Goal: Information Seeking & Learning: Learn about a topic

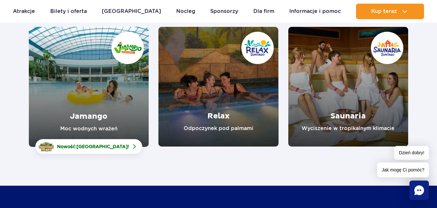
scroll to position [99, 0]
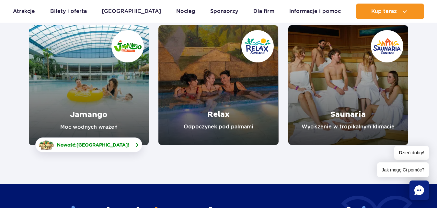
click at [97, 144] on span "[GEOGRAPHIC_DATA]" at bounding box center [101, 145] width 51 height 5
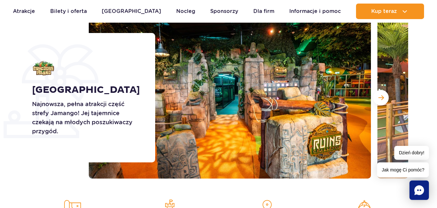
scroll to position [99, 0]
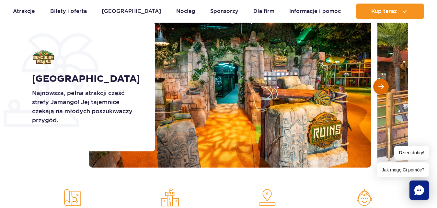
click at [381, 89] on span "Następny slajd" at bounding box center [381, 87] width 6 height 6
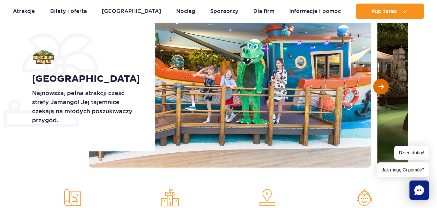
click at [381, 89] on span "Następny slajd" at bounding box center [381, 87] width 6 height 6
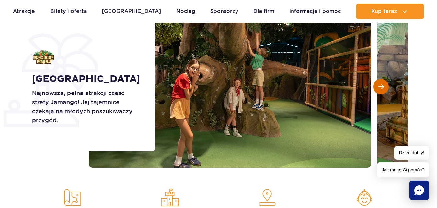
click at [381, 89] on span "Następny slajd" at bounding box center [381, 87] width 6 height 6
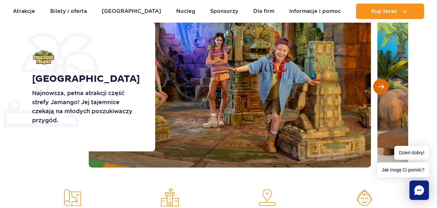
click at [381, 89] on span "Następny slajd" at bounding box center [381, 87] width 6 height 6
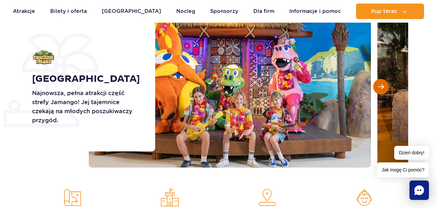
click at [381, 89] on span "Następny slajd" at bounding box center [381, 87] width 6 height 6
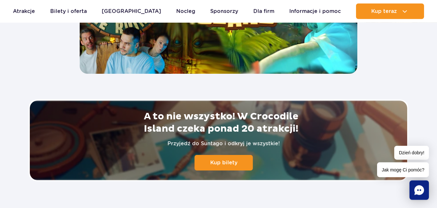
scroll to position [1354, 0]
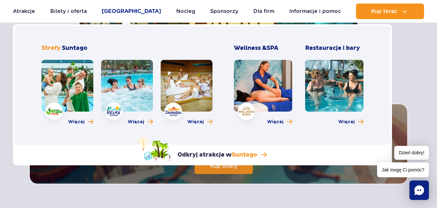
click at [135, 12] on link "[GEOGRAPHIC_DATA]" at bounding box center [131, 12] width 59 height 16
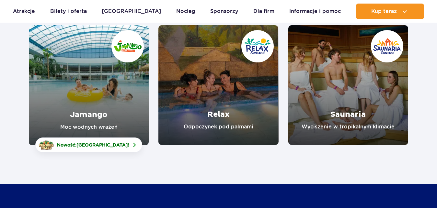
scroll to position [99, 0]
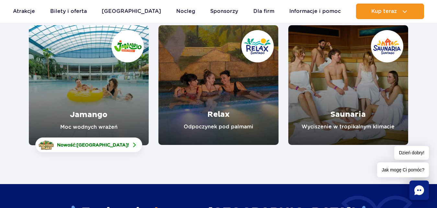
click at [71, 92] on link "Jamango" at bounding box center [89, 85] width 120 height 120
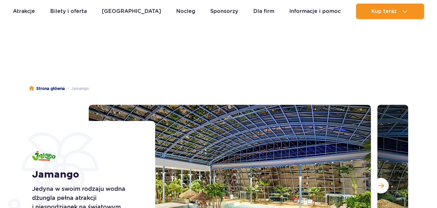
scroll to position [99, 0]
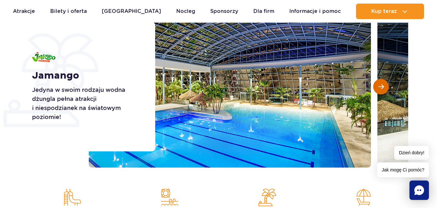
click at [378, 87] on span "Następny slajd" at bounding box center [381, 87] width 6 height 6
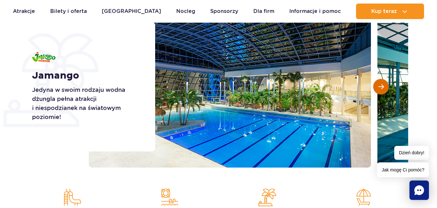
click at [378, 87] on span "Następny slajd" at bounding box center [381, 87] width 6 height 6
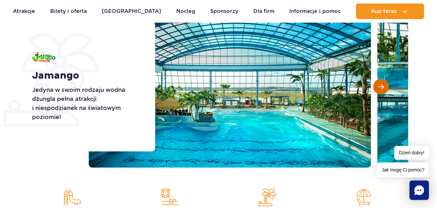
click at [378, 87] on span "Następny slajd" at bounding box center [381, 87] width 6 height 6
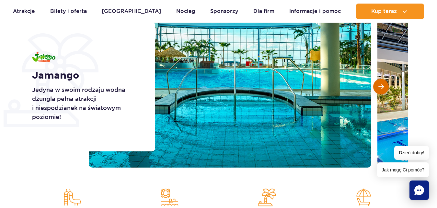
click at [378, 87] on span "Następny slajd" at bounding box center [381, 87] width 6 height 6
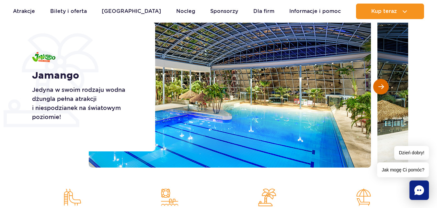
click at [378, 87] on span "Następny slajd" at bounding box center [381, 87] width 6 height 6
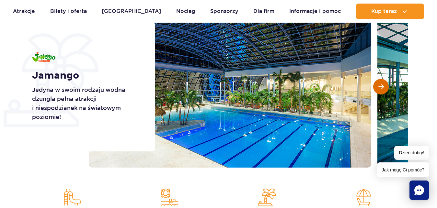
click at [378, 87] on span "Następny slajd" at bounding box center [381, 87] width 6 height 6
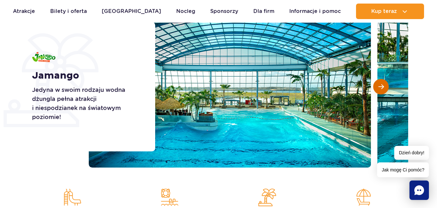
click at [378, 87] on span "Następny slajd" at bounding box center [381, 87] width 6 height 6
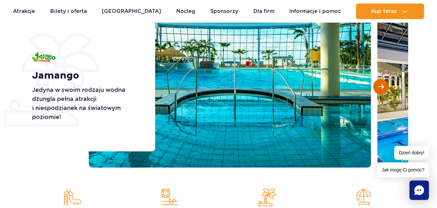
click at [378, 87] on span "Następny slajd" at bounding box center [381, 87] width 6 height 6
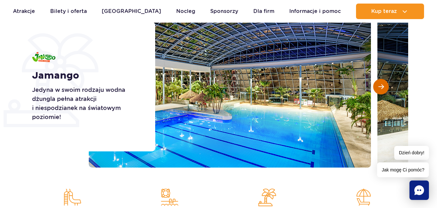
click at [378, 87] on span "Następny slajd" at bounding box center [381, 87] width 6 height 6
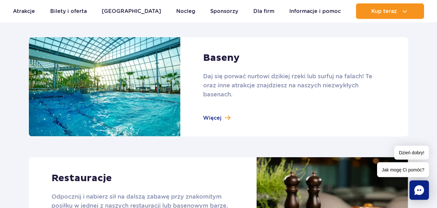
scroll to position [628, 0]
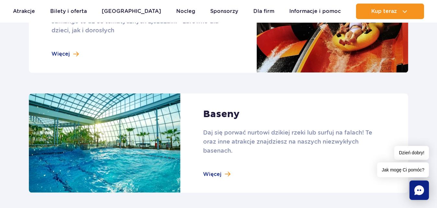
click at [218, 169] on link at bounding box center [218, 144] width 379 height 100
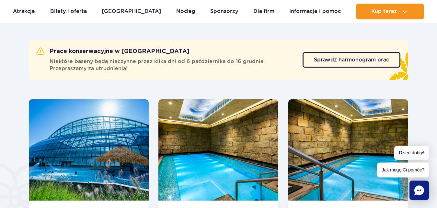
scroll to position [363, 0]
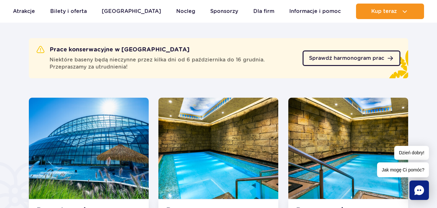
click at [328, 59] on span "Sprawdź harmonogram prac" at bounding box center [346, 58] width 75 height 5
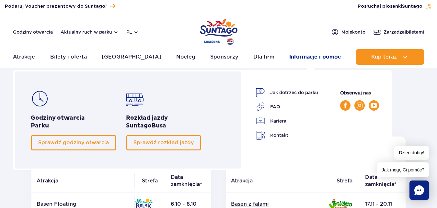
click at [307, 57] on link "Informacje i pomoc" at bounding box center [314, 57] width 51 height 16
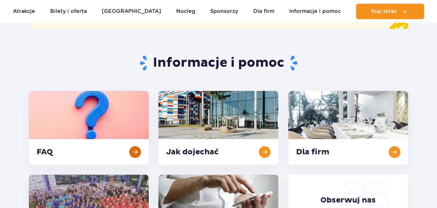
scroll to position [132, 0]
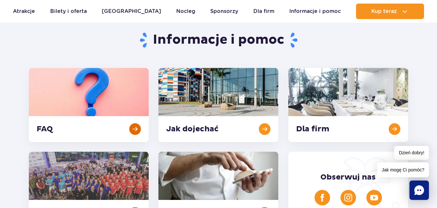
click at [86, 109] on link at bounding box center [89, 105] width 120 height 74
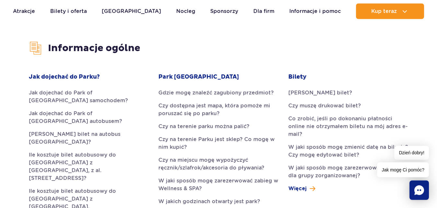
scroll to position [165, 0]
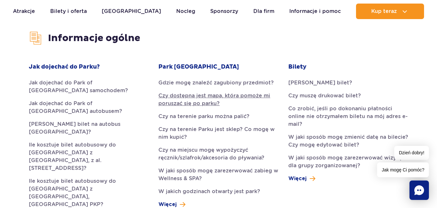
click at [229, 98] on link "Czy dostępna jest mapa, która pomoże mi poruszać się po parku?" at bounding box center [218, 100] width 120 height 16
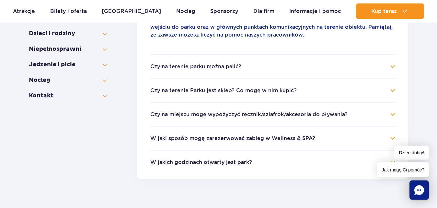
scroll to position [235, 0]
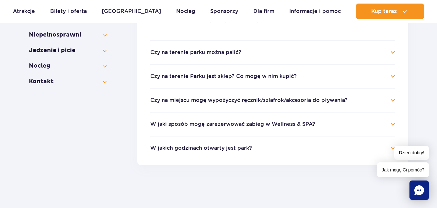
click at [392, 77] on h4 "Czy na terenie Parku jest sklep? Co mogę w nim kupić?" at bounding box center [272, 77] width 245 height 8
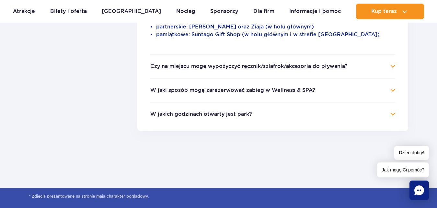
scroll to position [334, 0]
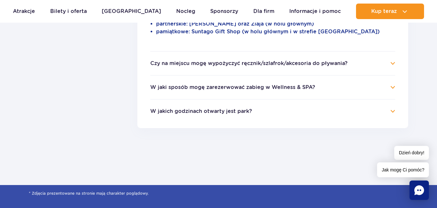
click at [387, 60] on h4 "Czy na miejscu mogę wypożyczyć ręcznik/szlafrok/akcesoria do pływania?" at bounding box center [272, 64] width 245 height 8
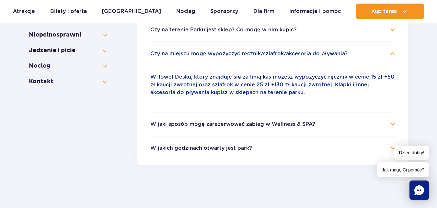
scroll to position [268, 0]
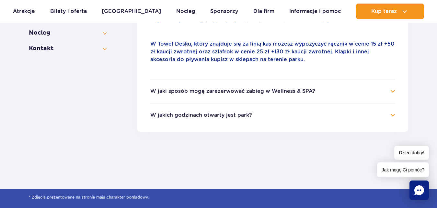
click at [395, 93] on ul "Gdzie mogę znaleźć zagubiony przedmiot? Wszystkie przedmioty znalezione przez n…" at bounding box center [272, 20] width 271 height 224
click at [390, 90] on h4 "W jaki sposób mogę zarezerwować zabieg w Wellness & SPA?" at bounding box center [272, 91] width 245 height 8
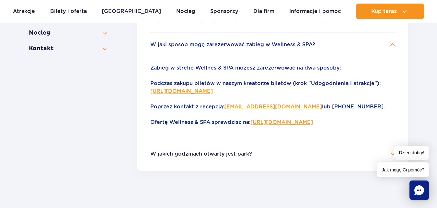
click at [278, 122] on link "https://parkofpoland.com/pl/atrakcje/spa" at bounding box center [281, 122] width 63 height 6
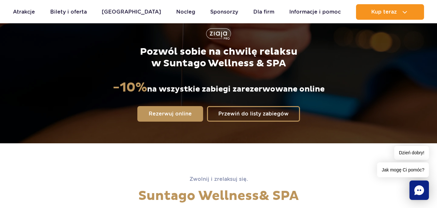
scroll to position [165, 0]
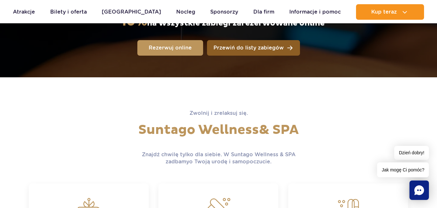
click at [248, 46] on span "Przewiń do listy zabiegów" at bounding box center [248, 47] width 70 height 5
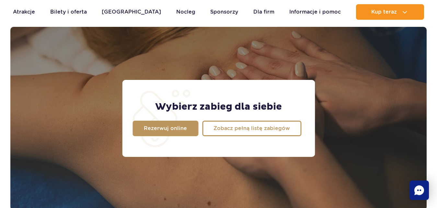
scroll to position [511, 0]
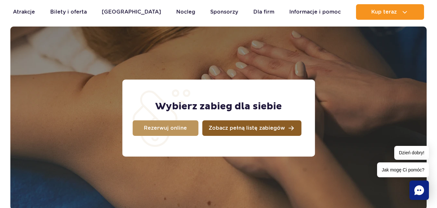
click at [283, 124] on link "Zobacz pełną listę zabiegów" at bounding box center [251, 128] width 99 height 16
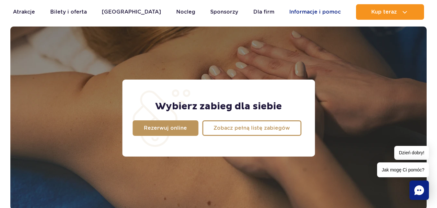
click at [316, 11] on link "Informacje i pomoc" at bounding box center [314, 12] width 51 height 16
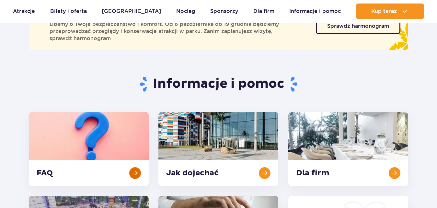
scroll to position [132, 0]
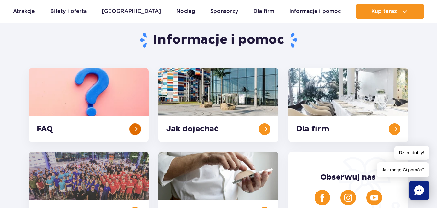
click at [91, 97] on link at bounding box center [89, 105] width 120 height 74
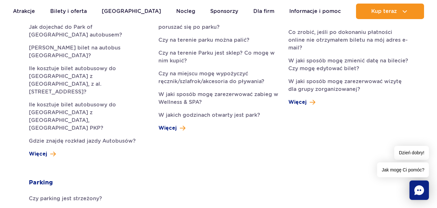
scroll to position [231, 0]
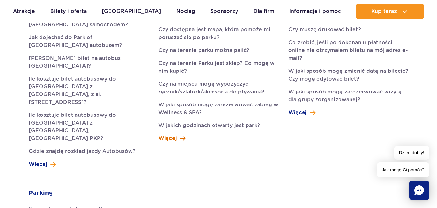
click at [172, 141] on span "Więcej" at bounding box center [167, 139] width 18 height 8
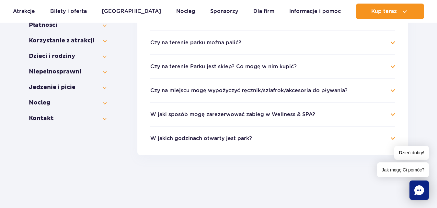
scroll to position [165, 0]
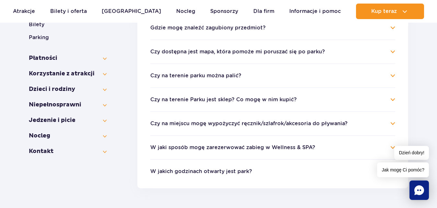
click at [321, 175] on h4 "W jakich godzinach otwarty jest park?" at bounding box center [272, 172] width 245 height 8
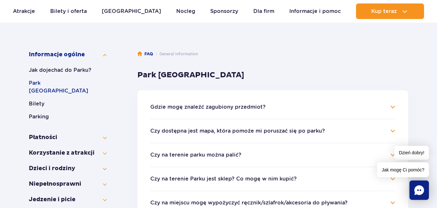
scroll to position [99, 0]
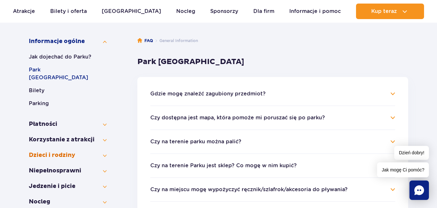
click at [106, 146] on section "Informacje ogólne Jak dojechać do Parku? Park Wodny Suntago Bilety Parking Płat…" at bounding box center [218, 189] width 379 height 323
click at [105, 152] on button "Dzieci i rodziny" at bounding box center [68, 156] width 78 height 8
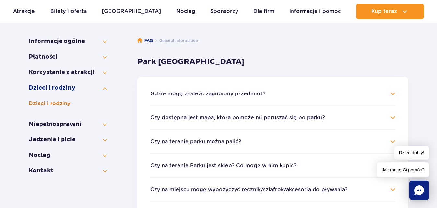
click at [71, 103] on button "Dzieci i rodziny" at bounding box center [68, 104] width 78 height 8
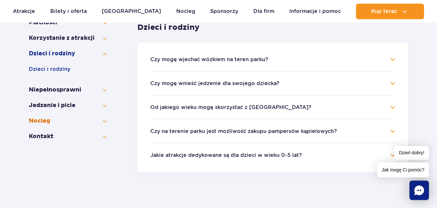
scroll to position [132, 0]
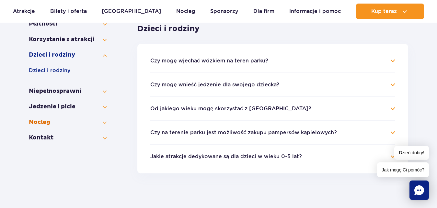
click at [105, 123] on button "Nocleg" at bounding box center [68, 123] width 78 height 8
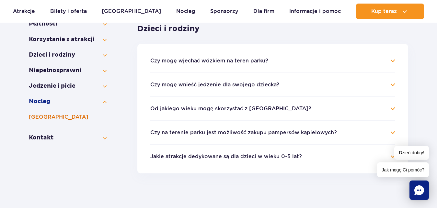
click at [64, 120] on button "[GEOGRAPHIC_DATA]" at bounding box center [68, 117] width 78 height 8
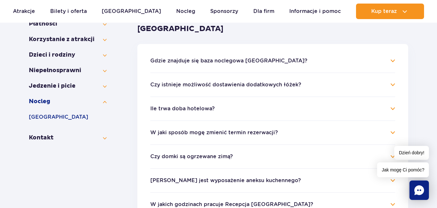
click at [297, 61] on h4 "Gdzie znajduje się baza noclegowa Suntago Village?" at bounding box center [272, 61] width 245 height 8
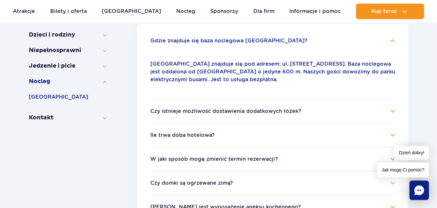
scroll to position [165, 0]
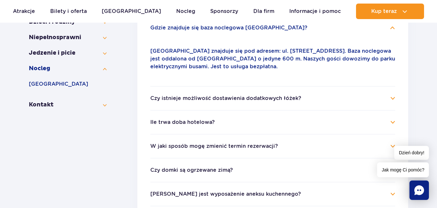
click at [279, 119] on h4 "Ile trwa doba hotelowa?" at bounding box center [272, 123] width 245 height 8
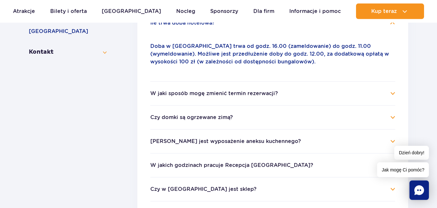
scroll to position [231, 0]
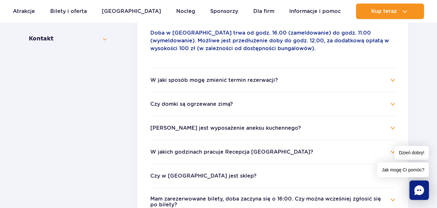
click at [300, 110] on li "Czy domki są ogrzewane zimą? Tak, dodatkowo Goście mogą regulować temperaturę w…" at bounding box center [272, 104] width 245 height 24
click at [214, 104] on button "Czy domki są ogrzewane zimą?" at bounding box center [191, 104] width 83 height 6
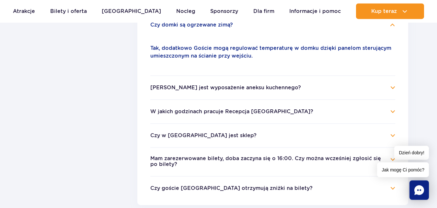
scroll to position [264, 0]
click at [281, 112] on button "W jakich godzinach pracuje Recepcja Suntago Village?" at bounding box center [231, 111] width 163 height 6
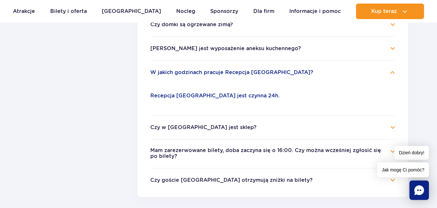
click at [221, 126] on button "Czy w Suntago Village jest sklep?" at bounding box center [203, 128] width 106 height 6
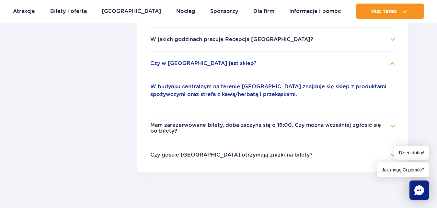
scroll to position [330, 0]
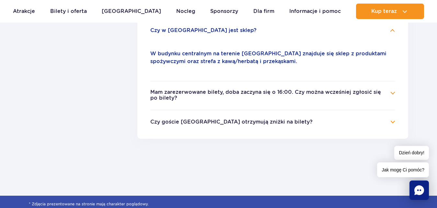
click at [291, 120] on button "Czy goście Suntago Village otrzymują zniżki na bilety?" at bounding box center [231, 122] width 162 height 6
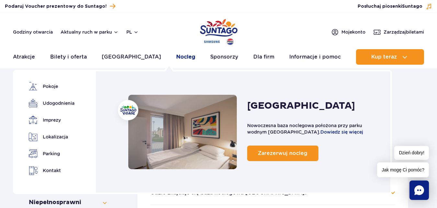
click at [176, 56] on link "Nocleg" at bounding box center [185, 57] width 19 height 16
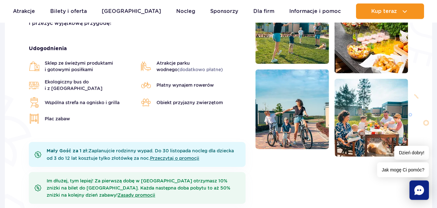
scroll to position [231, 0]
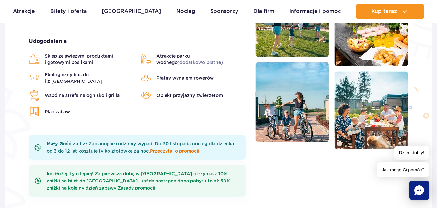
click at [185, 149] on link "Przeczytaj o promocji" at bounding box center [174, 151] width 49 height 5
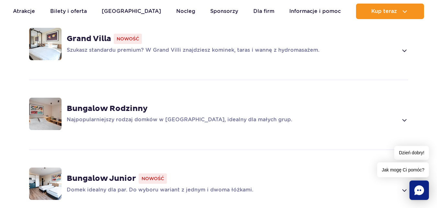
scroll to position [562, 0]
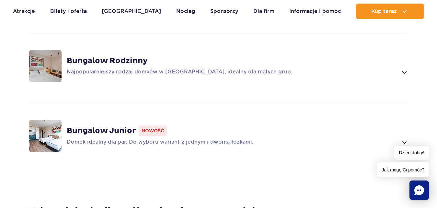
click at [109, 56] on strong "Bungalow Rodzinny" at bounding box center [107, 61] width 81 height 10
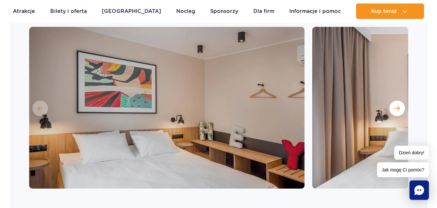
scroll to position [653, 0]
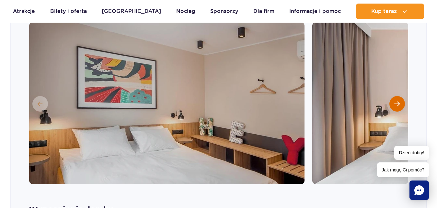
click at [397, 101] on span "Następny slajd" at bounding box center [397, 104] width 6 height 6
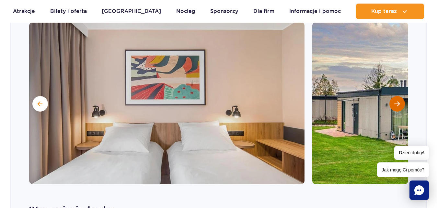
click at [397, 101] on span "Następny slajd" at bounding box center [397, 104] width 6 height 6
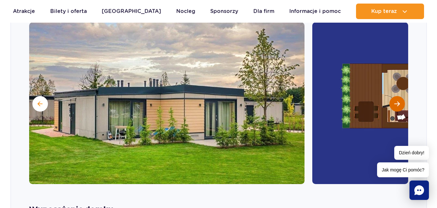
click at [397, 101] on span "Następny slajd" at bounding box center [397, 104] width 6 height 6
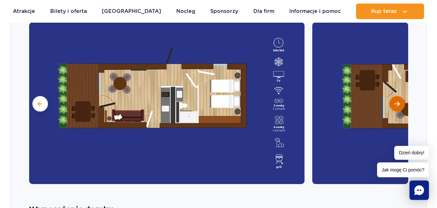
click at [397, 101] on span "Następny slajd" at bounding box center [397, 104] width 6 height 6
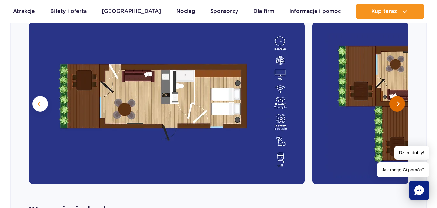
click at [397, 101] on span "Następny slajd" at bounding box center [397, 104] width 6 height 6
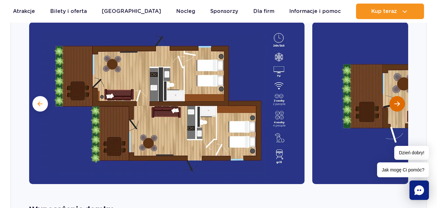
click at [397, 101] on span "Następny slajd" at bounding box center [397, 104] width 6 height 6
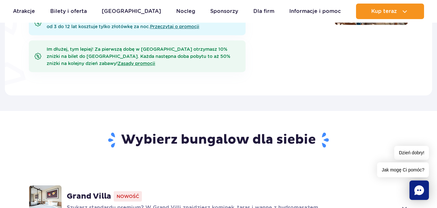
scroll to position [224, 0]
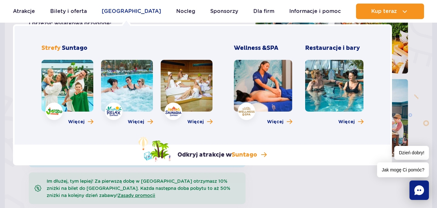
click at [117, 11] on link "[GEOGRAPHIC_DATA]" at bounding box center [131, 12] width 59 height 16
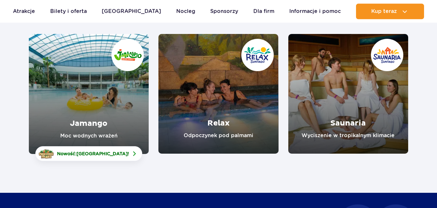
scroll to position [132, 0]
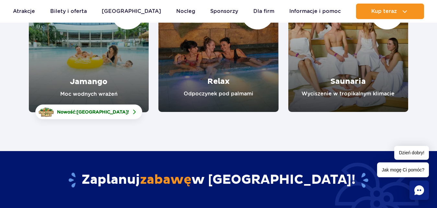
click at [65, 70] on link "Jamango" at bounding box center [89, 52] width 120 height 120
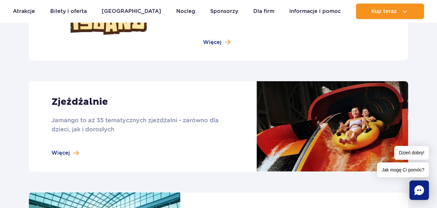
scroll to position [595, 0]
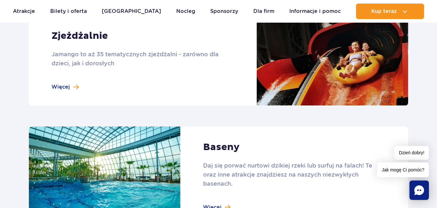
click at [60, 83] on link at bounding box center [218, 60] width 379 height 91
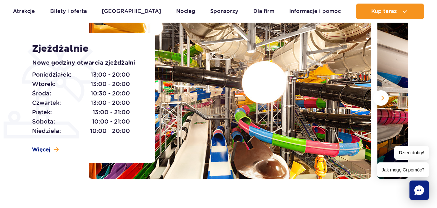
scroll to position [99, 0]
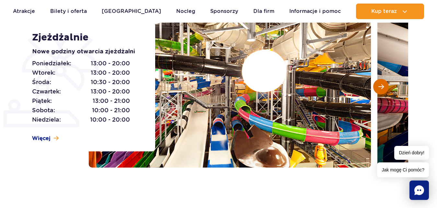
click at [381, 86] on span "Następny slajd" at bounding box center [381, 87] width 6 height 6
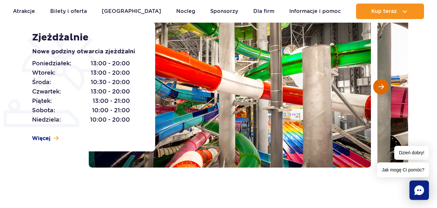
click at [381, 86] on span "Następny slajd" at bounding box center [381, 87] width 6 height 6
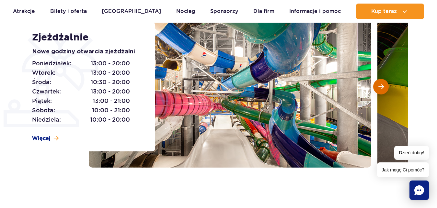
click at [381, 86] on span "Następny slajd" at bounding box center [381, 87] width 6 height 6
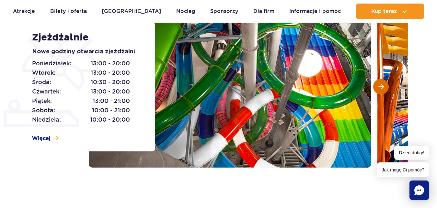
click at [381, 86] on span "Następny slajd" at bounding box center [381, 87] width 6 height 6
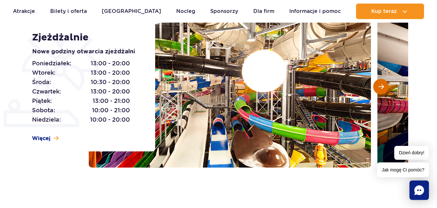
click at [381, 86] on span "Następny slajd" at bounding box center [381, 87] width 6 height 6
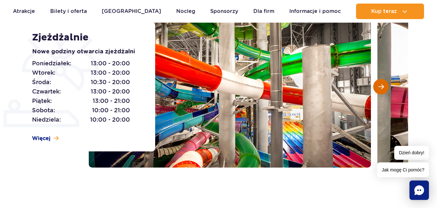
click at [381, 86] on span "Następny slajd" at bounding box center [381, 87] width 6 height 6
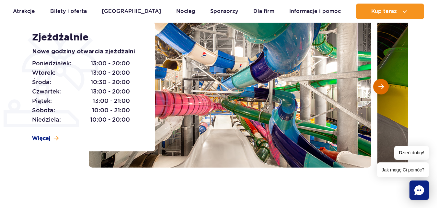
click at [381, 86] on span "Następny slajd" at bounding box center [381, 87] width 6 height 6
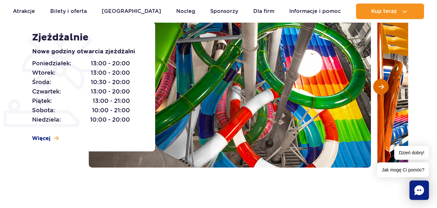
click at [381, 86] on span "Następny slajd" at bounding box center [381, 87] width 6 height 6
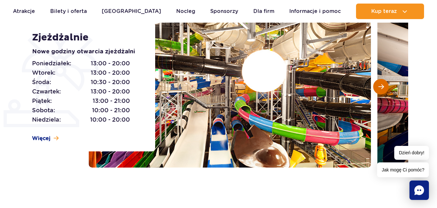
click at [381, 86] on span "Następny slajd" at bounding box center [381, 87] width 6 height 6
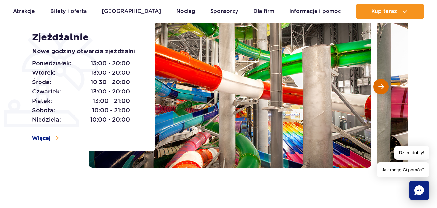
click at [381, 86] on span "Następny slajd" at bounding box center [381, 87] width 6 height 6
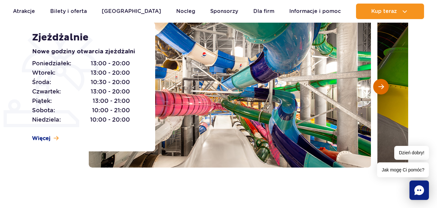
click at [381, 86] on span "Następny slajd" at bounding box center [381, 87] width 6 height 6
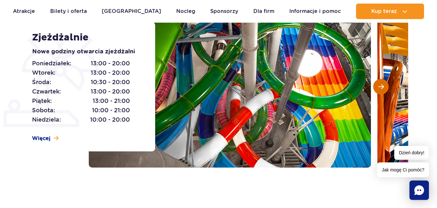
click at [381, 86] on span "Następny slajd" at bounding box center [381, 87] width 6 height 6
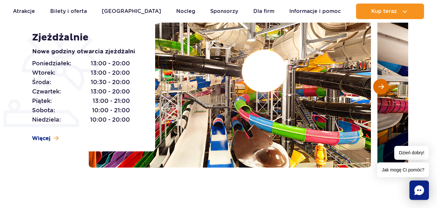
click at [381, 86] on span "Następny slajd" at bounding box center [381, 87] width 6 height 6
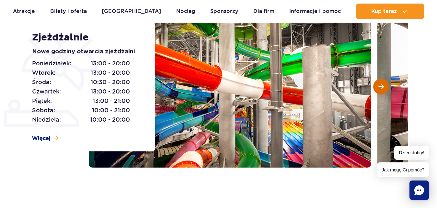
click at [381, 86] on span "Następny slajd" at bounding box center [381, 87] width 6 height 6
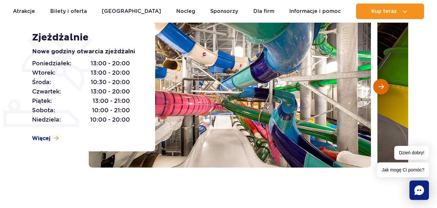
click at [381, 86] on span "Następny slajd" at bounding box center [381, 87] width 6 height 6
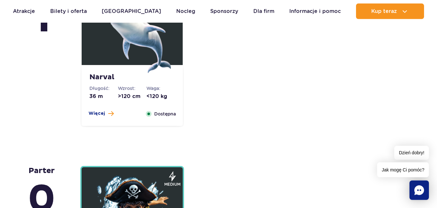
scroll to position [1454, 0]
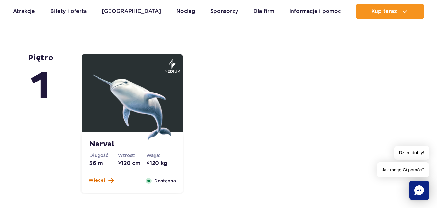
click at [98, 178] on span "Więcej" at bounding box center [96, 180] width 17 height 6
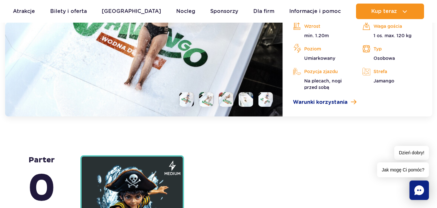
scroll to position [1723, 0]
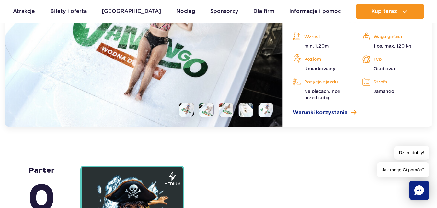
click at [202, 109] on li at bounding box center [206, 110] width 15 height 15
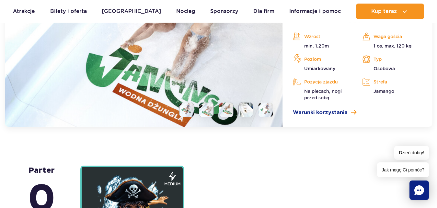
click at [235, 114] on ul at bounding box center [223, 110] width 99 height 15
click at [227, 113] on li at bounding box center [226, 110] width 15 height 15
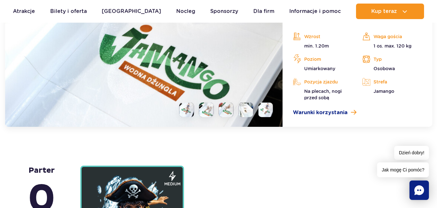
click at [244, 113] on li at bounding box center [245, 110] width 15 height 15
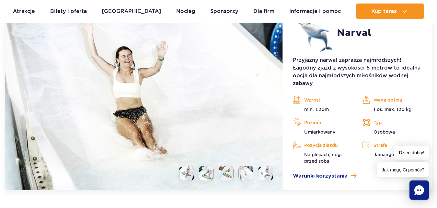
scroll to position [1657, 0]
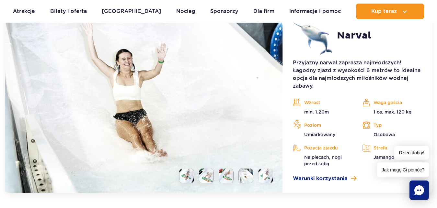
click at [265, 179] on img at bounding box center [265, 175] width 6 height 7
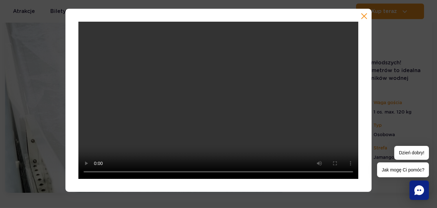
click at [364, 19] on button "button" at bounding box center [364, 16] width 6 height 6
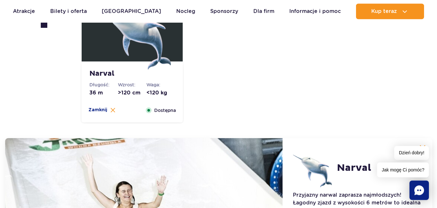
scroll to position [1491, 0]
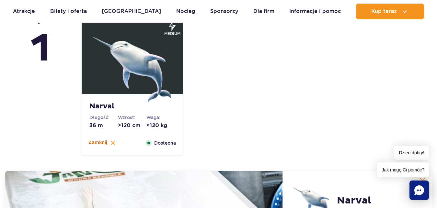
click at [104, 144] on span "Zamknij" at bounding box center [97, 143] width 19 height 6
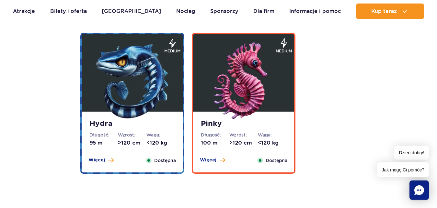
scroll to position [1293, 0]
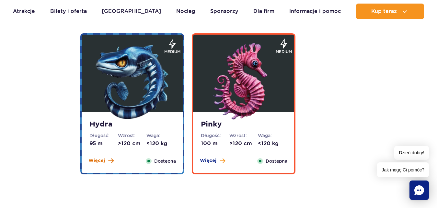
click at [107, 159] on button "Więcej" at bounding box center [100, 161] width 25 height 6
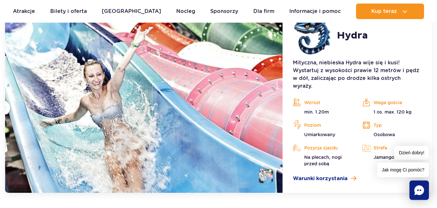
scroll to position [1377, 0]
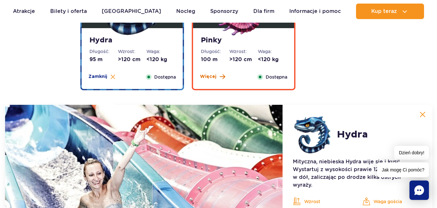
click at [214, 76] on span "Więcej" at bounding box center [208, 77] width 17 height 6
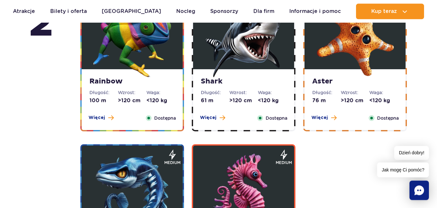
scroll to position [1179, 0]
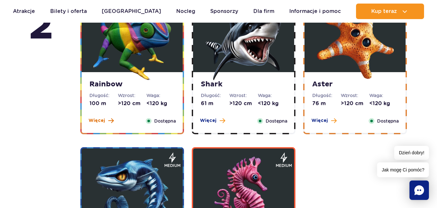
click at [108, 120] on span at bounding box center [111, 121] width 6 height 6
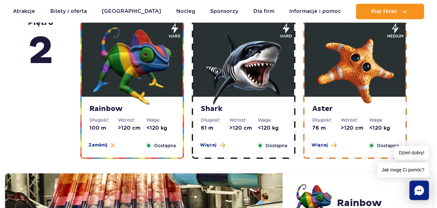
scroll to position [1157, 0]
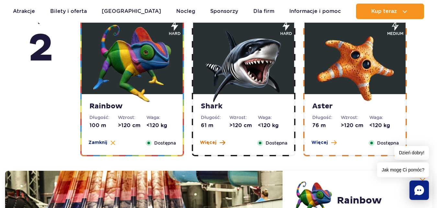
click at [216, 144] on button "Więcej" at bounding box center [212, 143] width 25 height 6
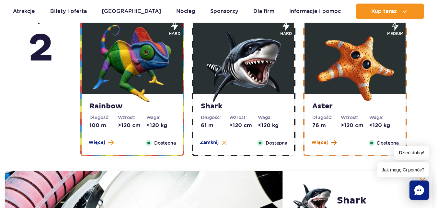
click at [329, 143] on button "Więcej" at bounding box center [323, 143] width 25 height 6
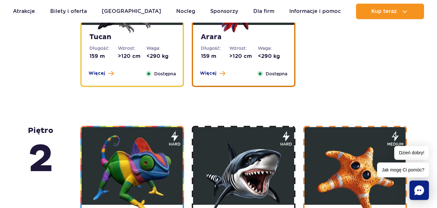
scroll to position [959, 0]
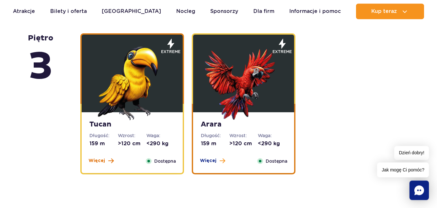
click at [104, 159] on span "Więcej" at bounding box center [96, 161] width 17 height 6
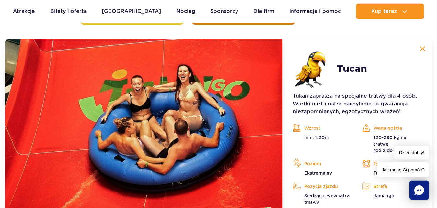
scroll to position [1109, 0]
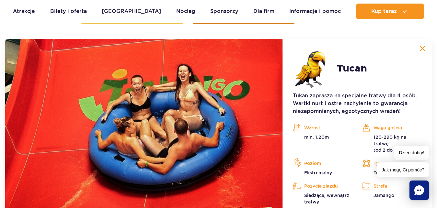
click at [425, 51] on img at bounding box center [422, 49] width 6 height 6
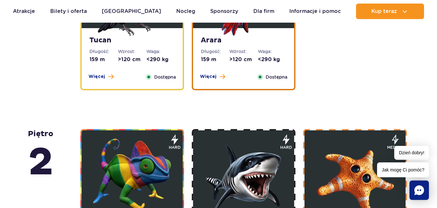
click at [219, 73] on div "Arara Długość: 159 m Wzrost: >120 cm Waga: <290 kg Więcej Zamknij Dostępna" at bounding box center [243, 58] width 101 height 61
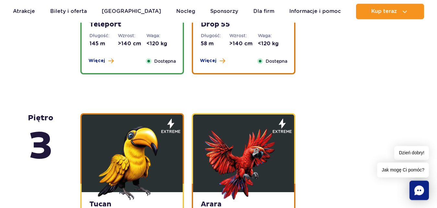
scroll to position [845, 0]
